Goal: Information Seeking & Learning: Learn about a topic

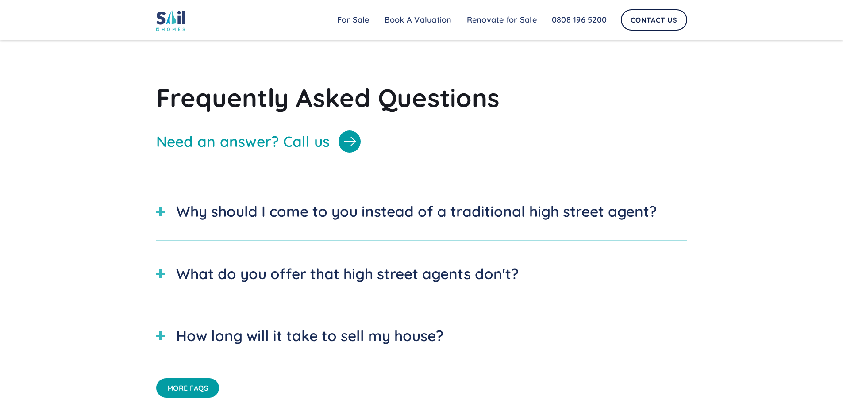
scroll to position [2965, 0]
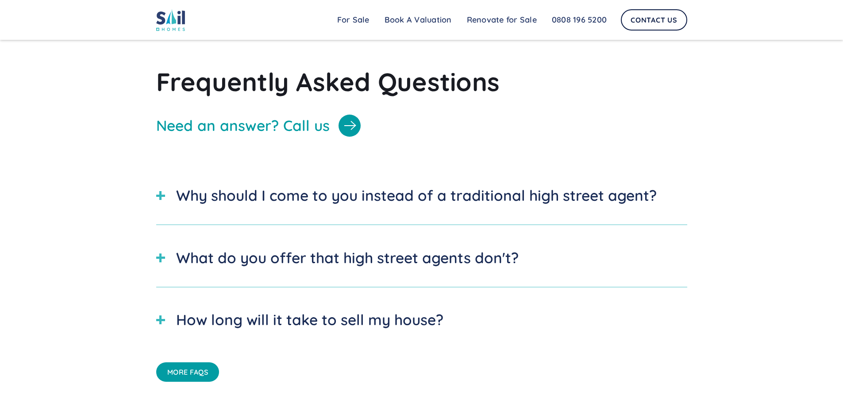
click at [336, 269] on div "What do you offer that high street agents don't?" at bounding box center [347, 258] width 343 height 22
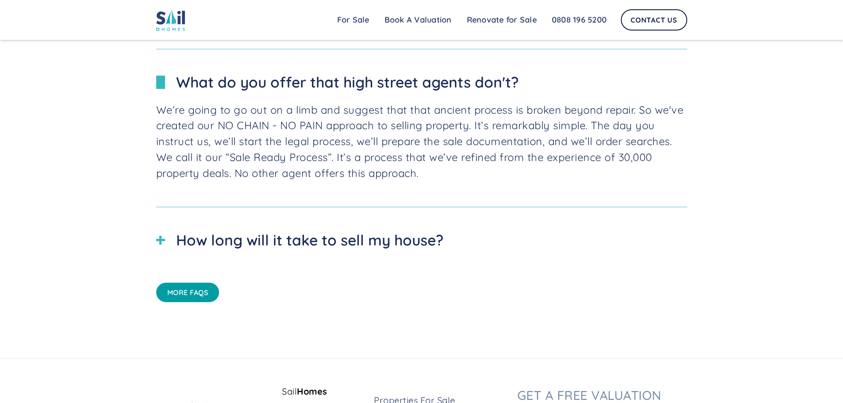
scroll to position [3142, 0]
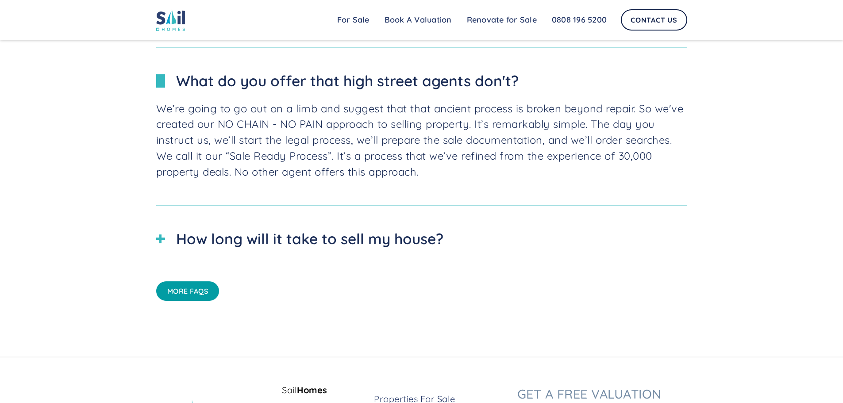
click at [324, 250] on div "How long will it take to sell my house?" at bounding box center [309, 239] width 267 height 22
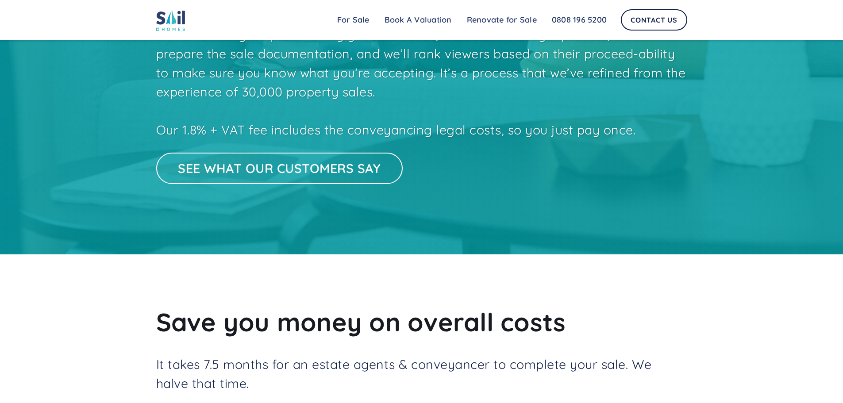
scroll to position [1692, 0]
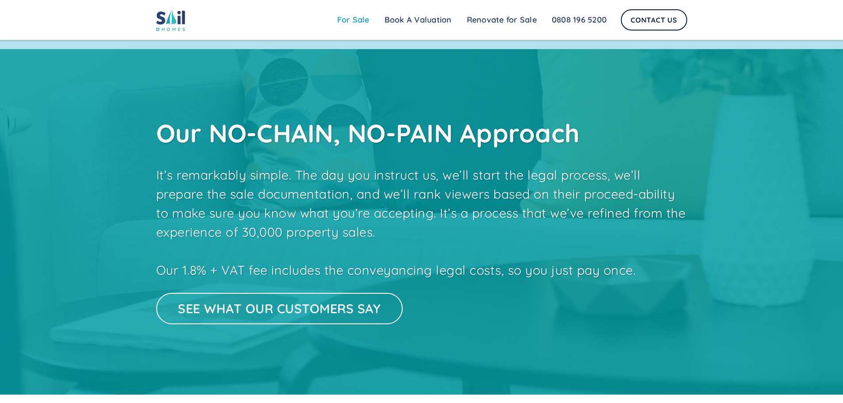
click at [354, 19] on link "For Sale" at bounding box center [353, 20] width 47 height 18
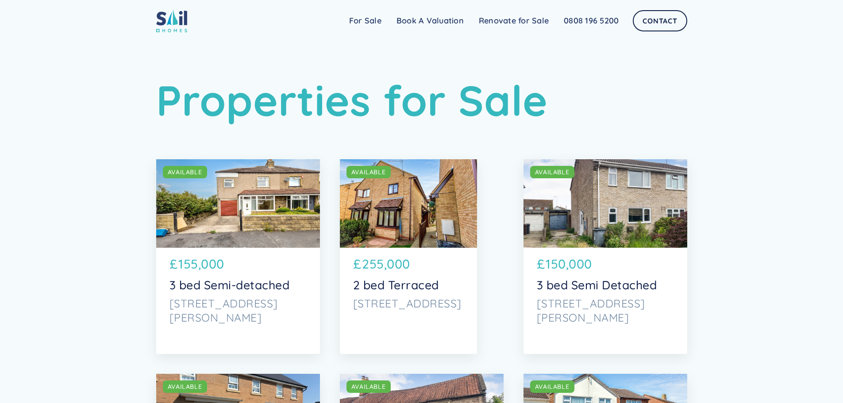
click at [420, 206] on div "SOLD AVAILABLE" at bounding box center [408, 203] width 137 height 89
